Goal: Task Accomplishment & Management: Complete application form

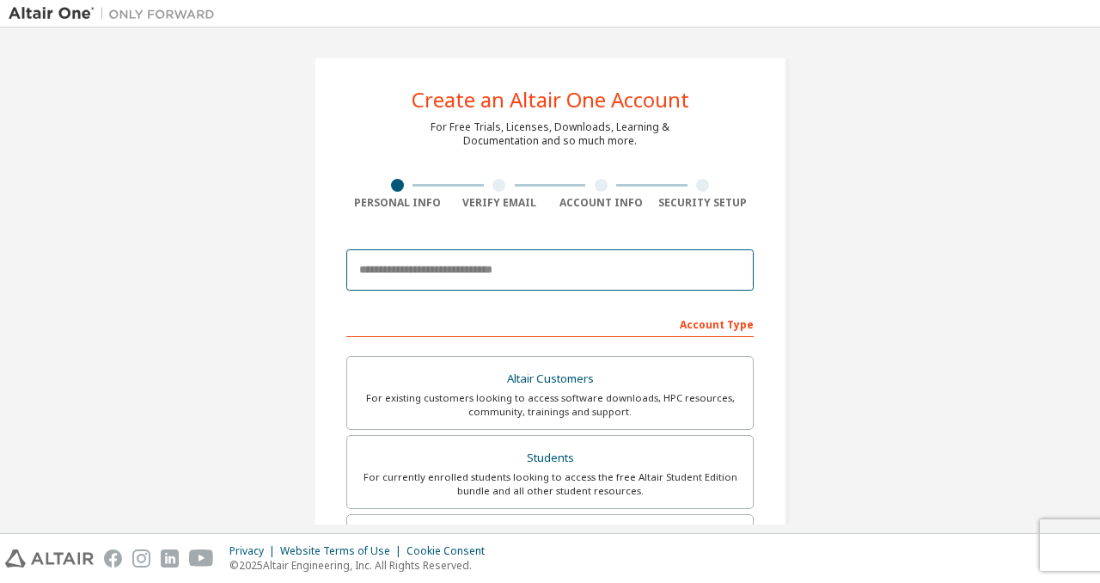
click at [459, 285] on input "email" at bounding box center [550, 269] width 408 height 41
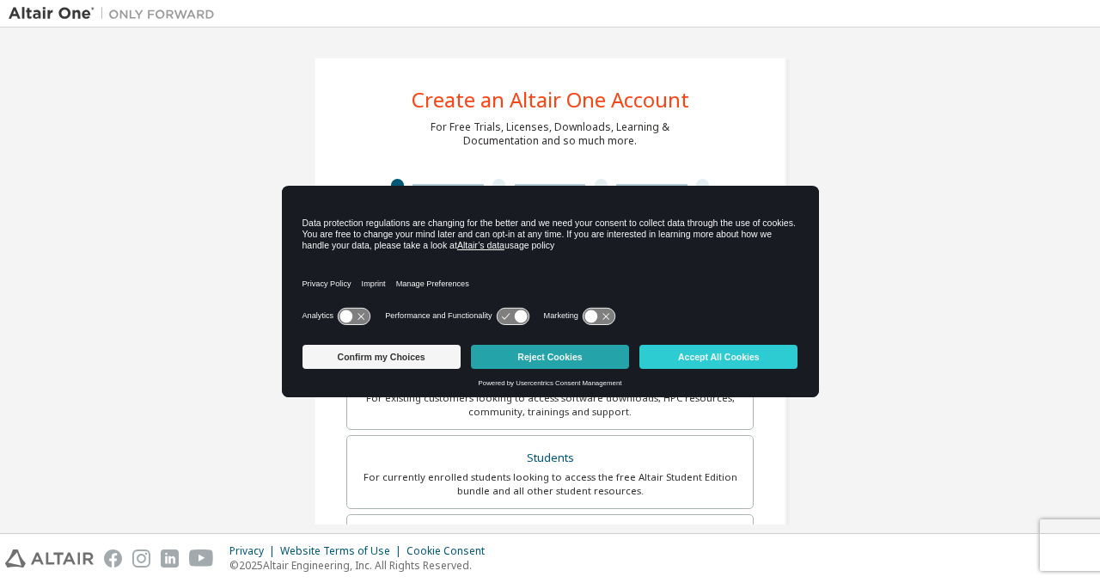
click at [610, 362] on button "Reject Cookies" at bounding box center [550, 357] width 158 height 24
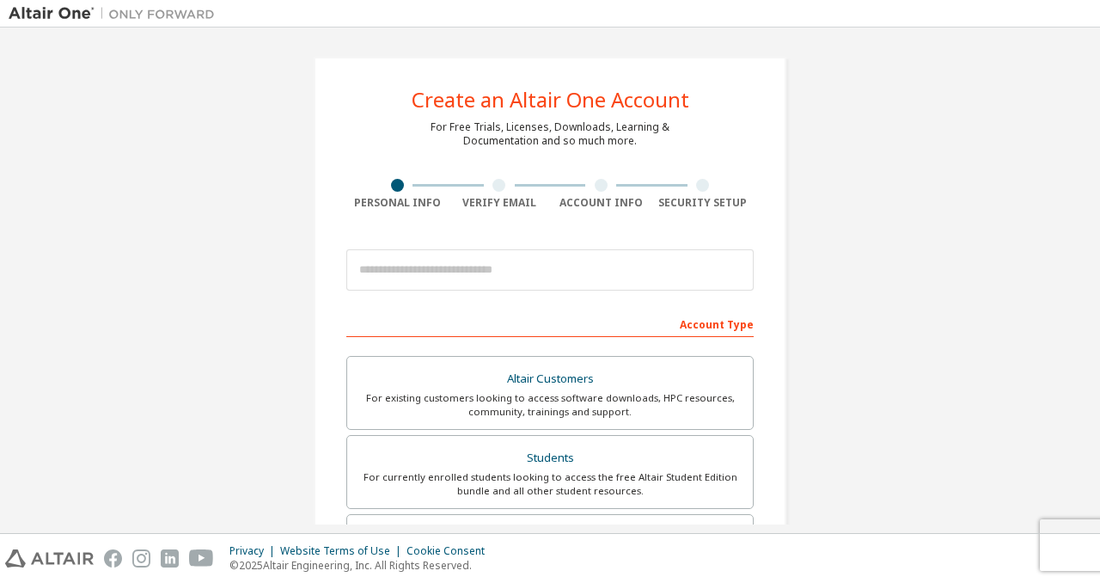
click at [578, 292] on div at bounding box center [550, 270] width 408 height 58
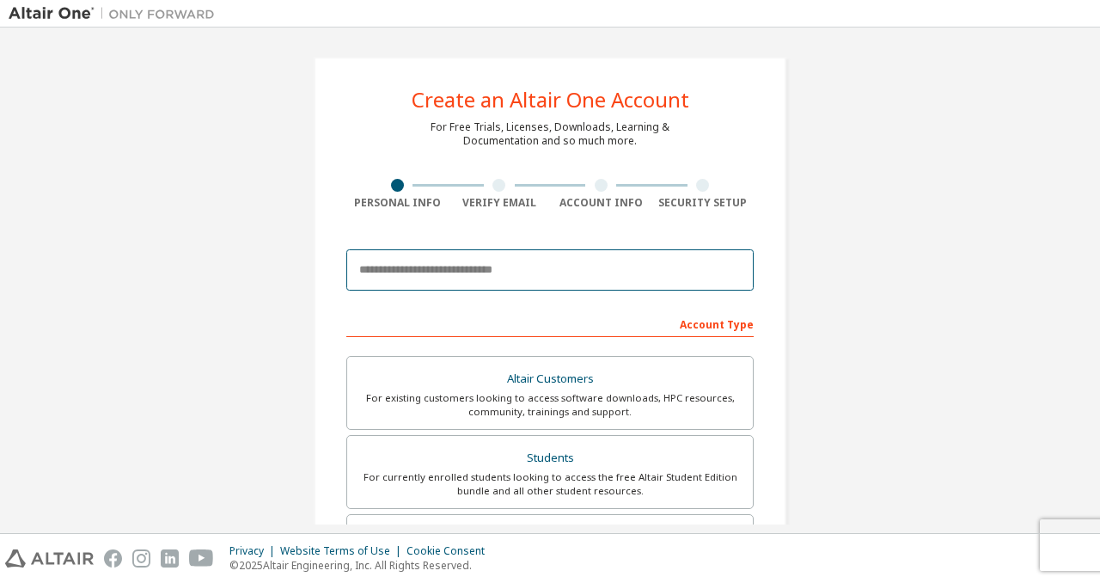
click at [579, 275] on input "email" at bounding box center [550, 269] width 408 height 41
type input "**********"
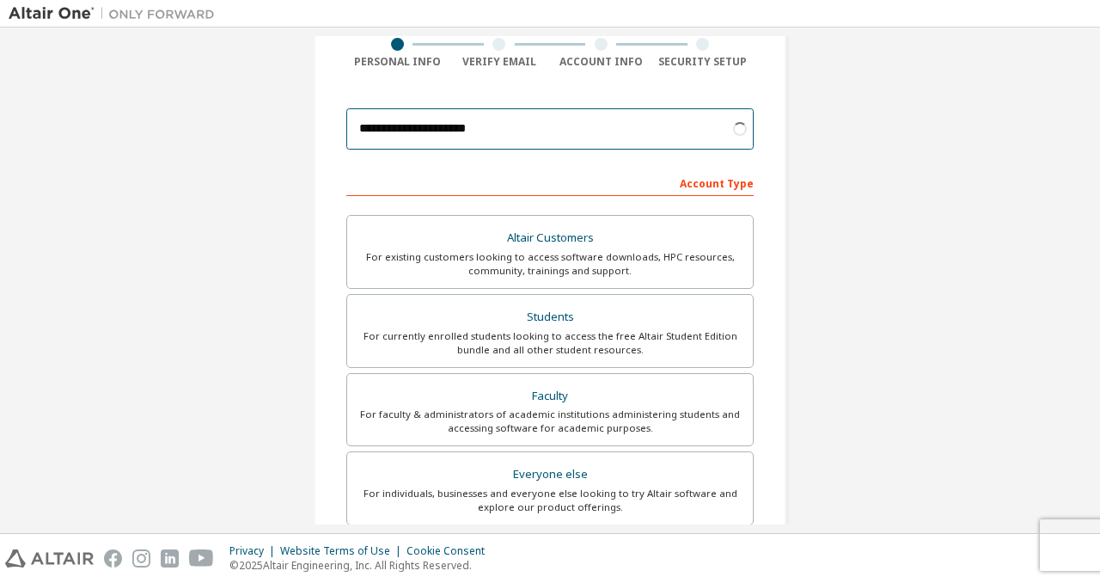
scroll to position [172, 0]
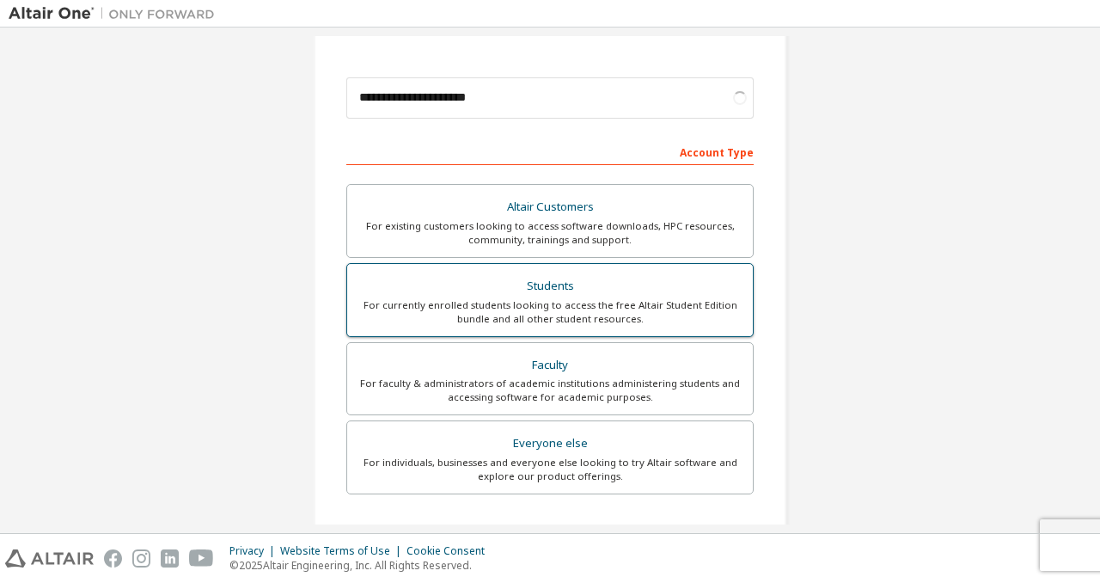
click at [536, 306] on div "For currently enrolled students looking to access the free Altair Student Editi…" at bounding box center [550, 312] width 385 height 28
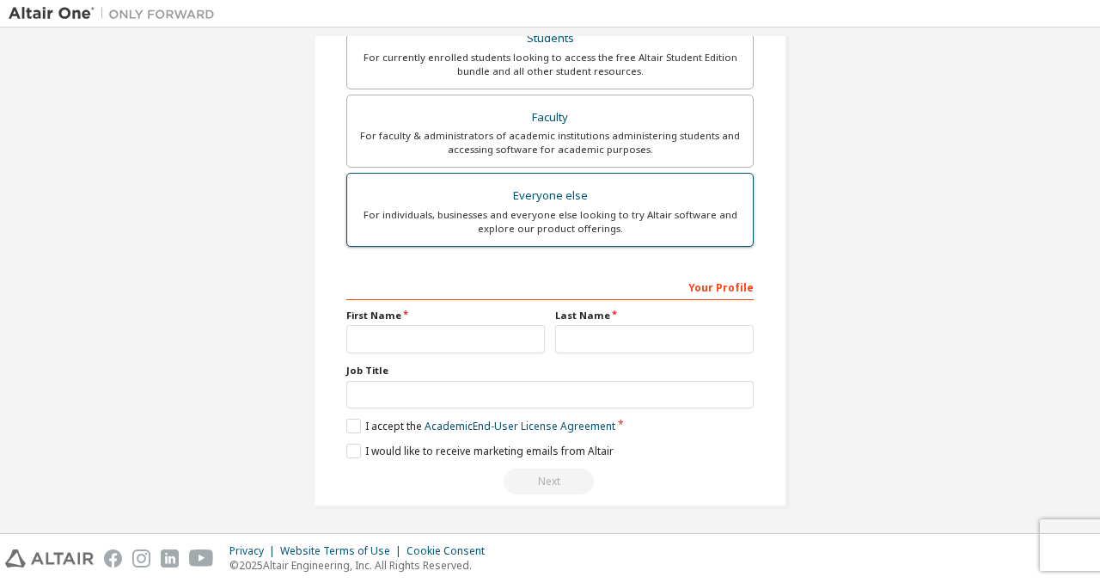
scroll to position [422, 0]
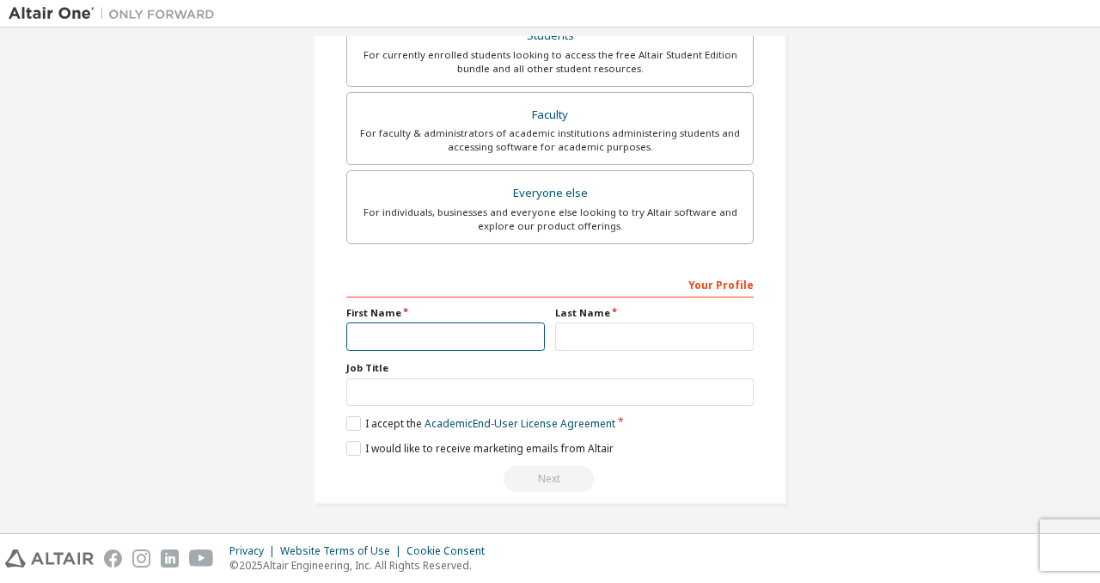
click at [459, 329] on input "text" at bounding box center [445, 336] width 199 height 28
type input "*******"
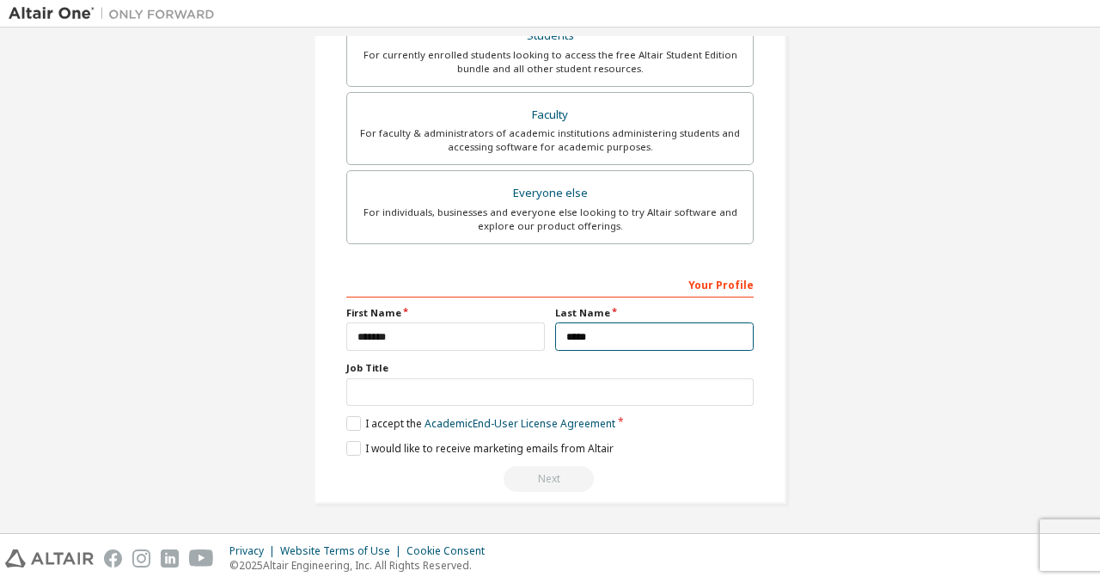
type input "*****"
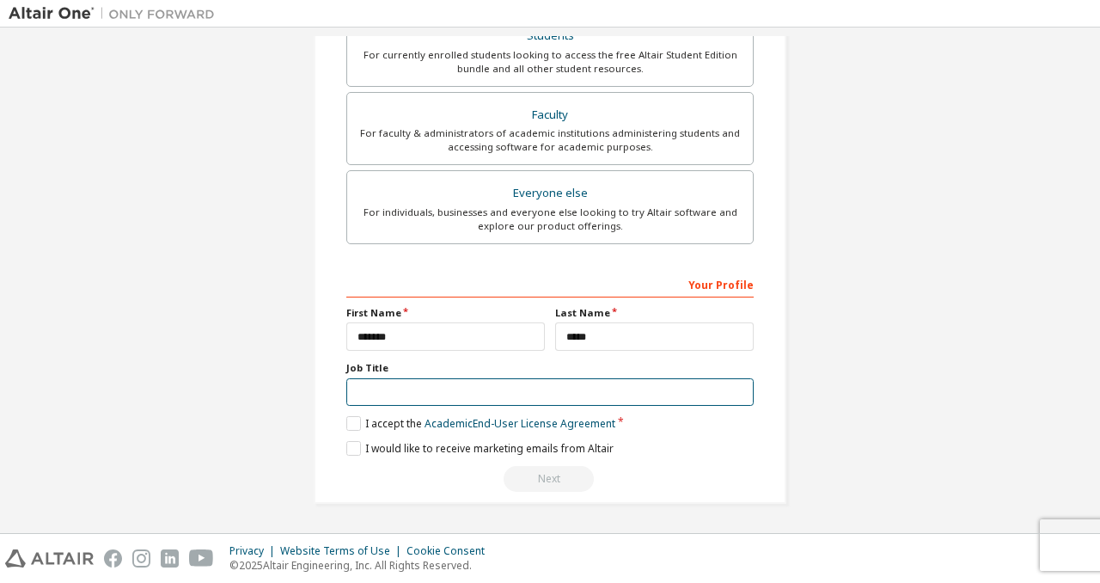
click at [484, 398] on input "text" at bounding box center [550, 392] width 408 height 28
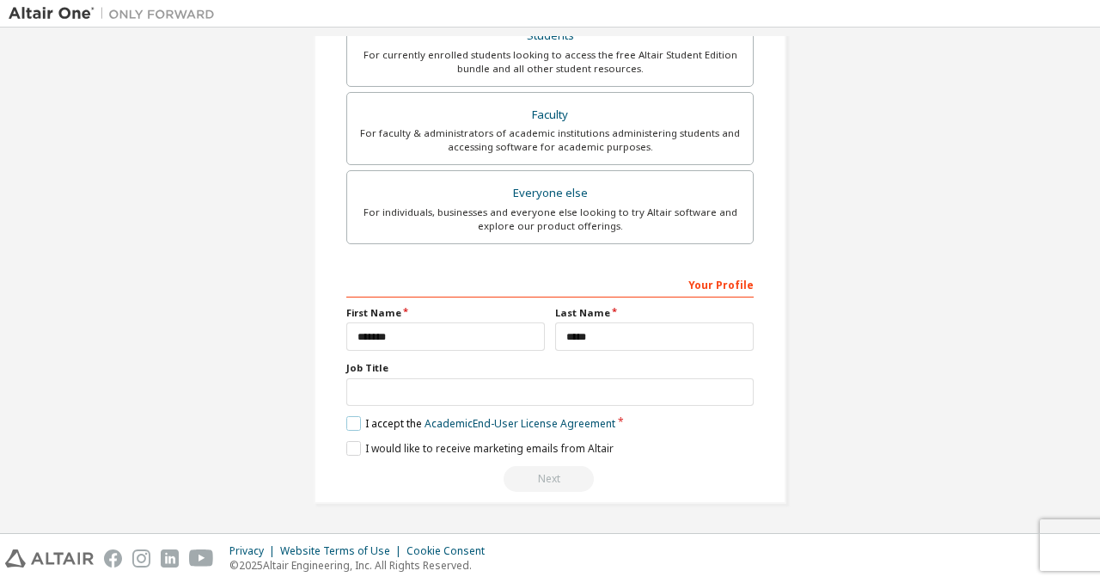
click at [350, 426] on label "I accept the Academic End-User License Agreement" at bounding box center [480, 423] width 269 height 15
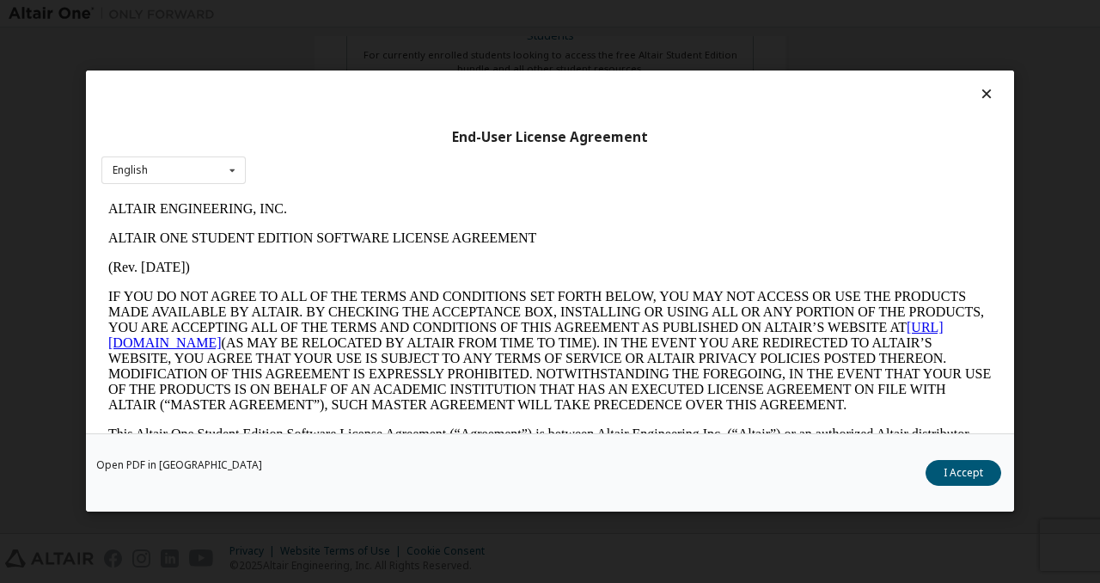
scroll to position [0, 0]
click at [953, 469] on button "I Accept" at bounding box center [964, 474] width 76 height 26
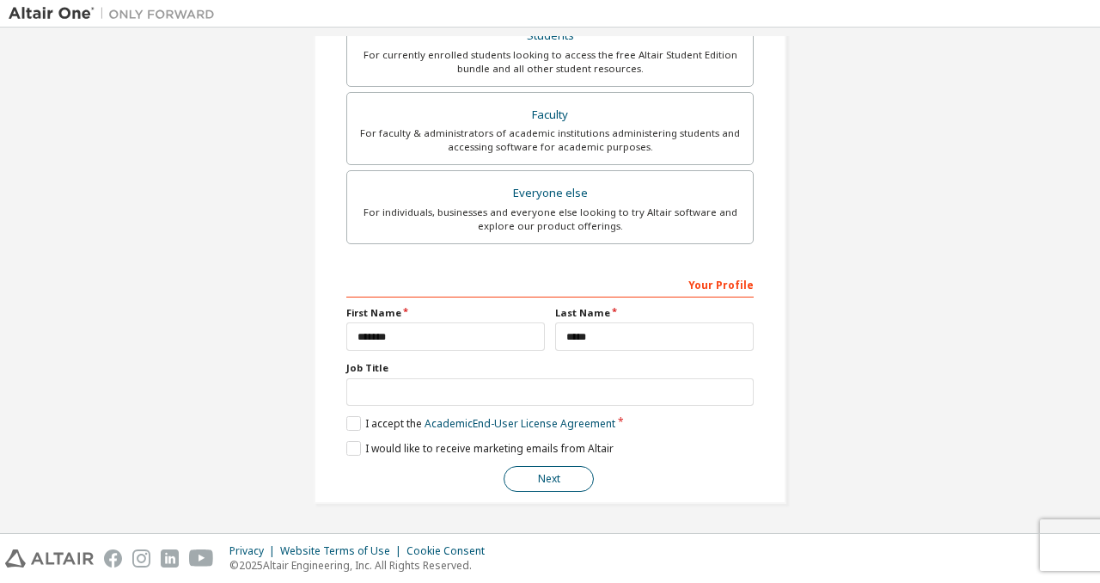
click at [543, 487] on button "Next" at bounding box center [549, 479] width 90 height 26
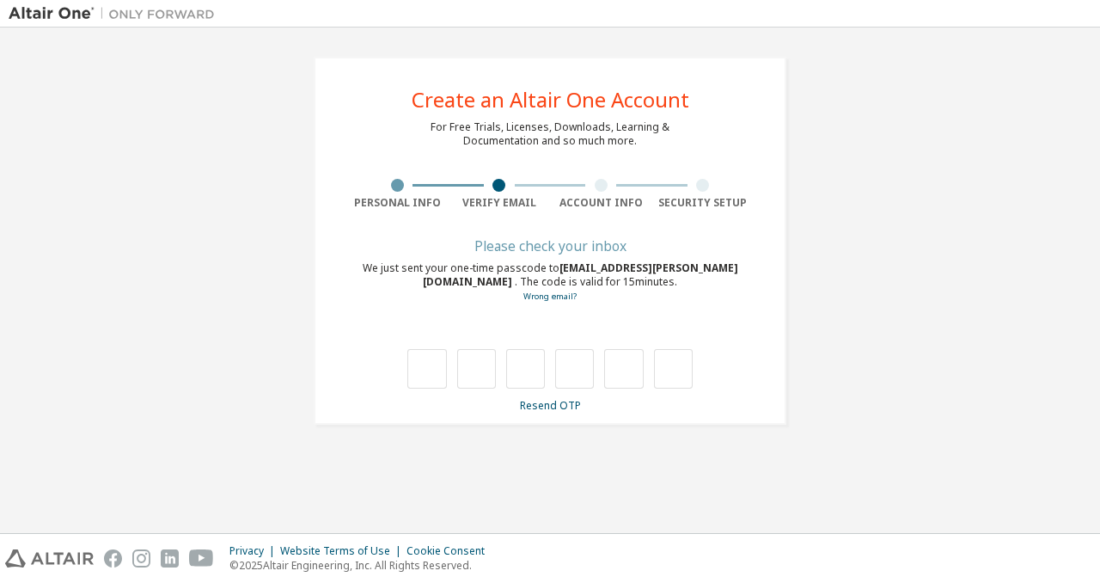
type input "*"
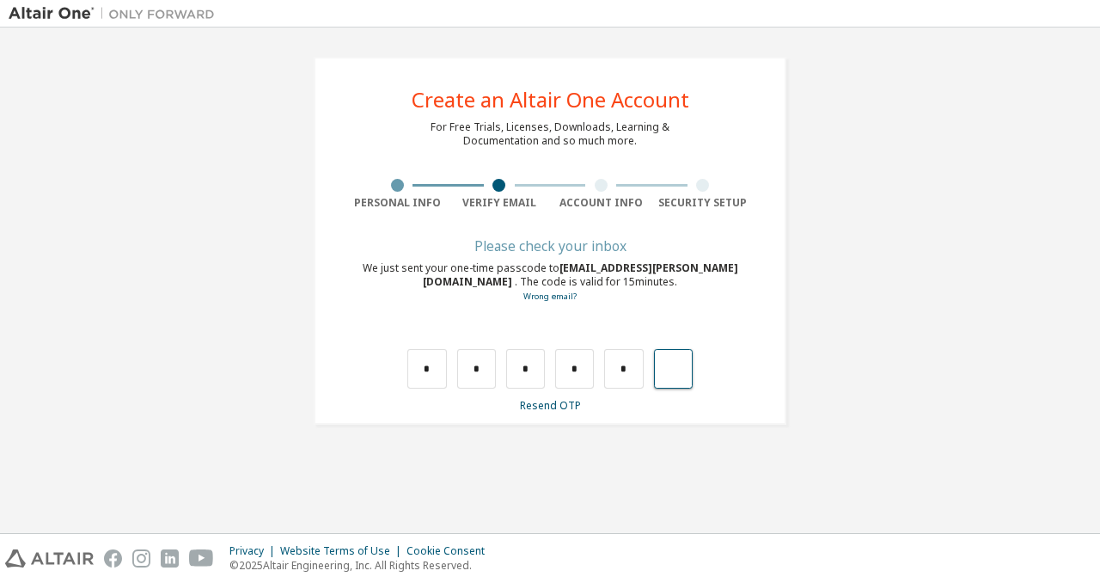
type input "*"
